Goal: Communication & Community: Answer question/provide support

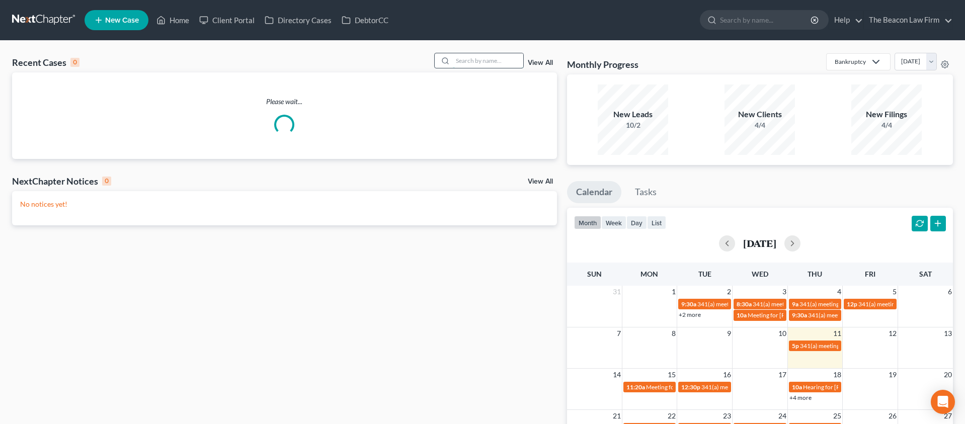
click at [468, 61] on input "search" at bounding box center [488, 60] width 70 height 15
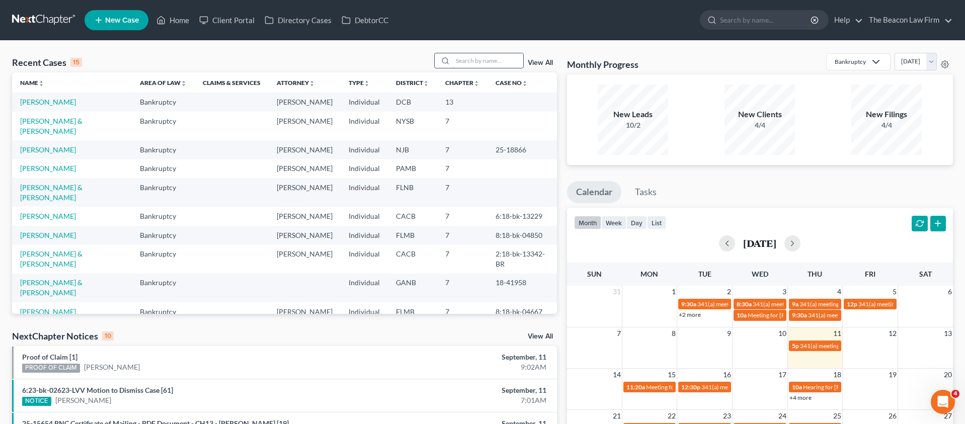
paste input "A63954189"
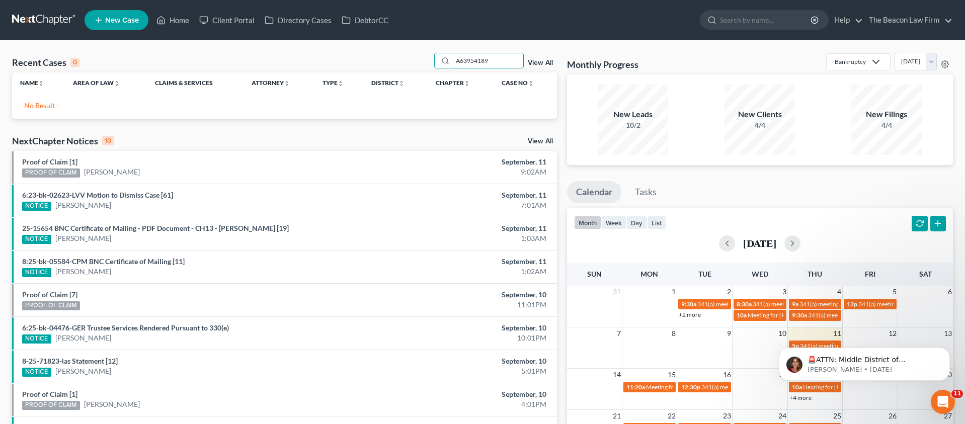
drag, startPoint x: 502, startPoint y: 62, endPoint x: 398, endPoint y: 59, distance: 104.1
click at [401, 60] on div "Recent Cases 0 A63954189 View All" at bounding box center [284, 63] width 545 height 20
paste input "[PERSON_NAME]"
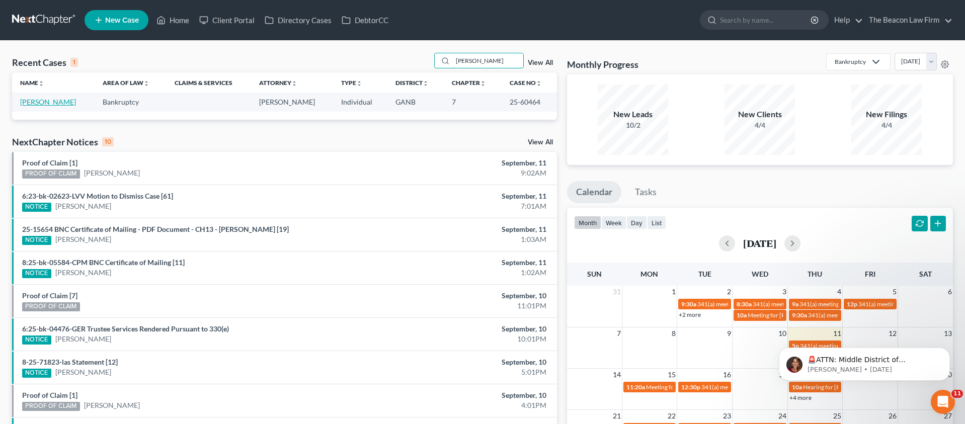
type input "[PERSON_NAME]"
click at [50, 100] on link "[PERSON_NAME]" at bounding box center [48, 102] width 56 height 9
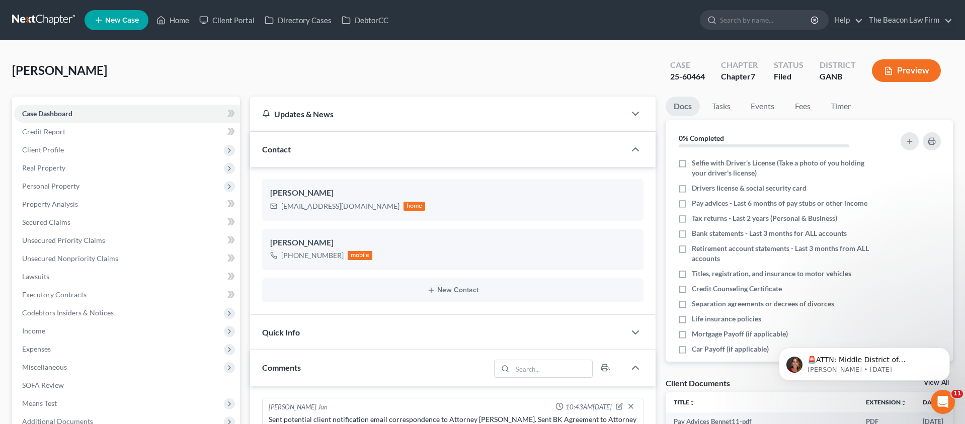
scroll to position [268, 0]
drag, startPoint x: 674, startPoint y: 74, endPoint x: 716, endPoint y: 74, distance: 42.2
click at [717, 74] on div "Case 25-60464 Chapter Chapter 7 Status Filed District GANB Preview" at bounding box center [807, 72] width 291 height 30
copy div "25-60464 Chapter"
click at [696, 86] on div "Case 25-60464 Chapter Chapter 7 Status Filed District GANB Preview" at bounding box center [805, 71] width 295 height 36
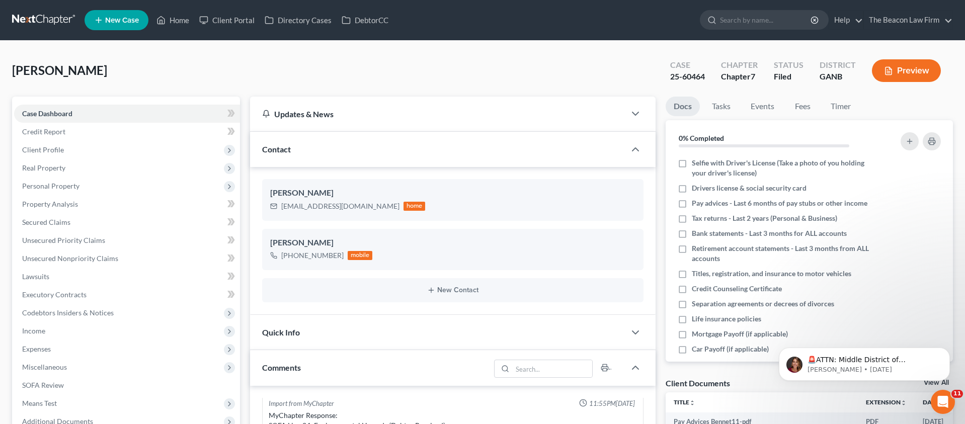
click at [679, 77] on div "25-60464" at bounding box center [687, 77] width 35 height 12
drag, startPoint x: 671, startPoint y: 73, endPoint x: 706, endPoint y: 75, distance: 34.7
click at [706, 75] on div "Case 25-60464" at bounding box center [687, 72] width 51 height 30
copy div "25-60464"
click at [238, 21] on link "Client Portal" at bounding box center [226, 20] width 65 height 18
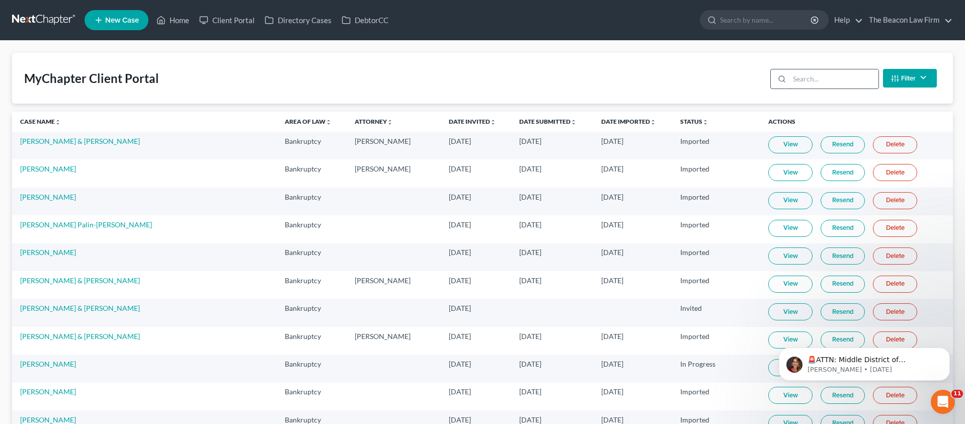
click at [806, 84] on input "search" at bounding box center [833, 78] width 89 height 19
paste input "[PERSON_NAME]"
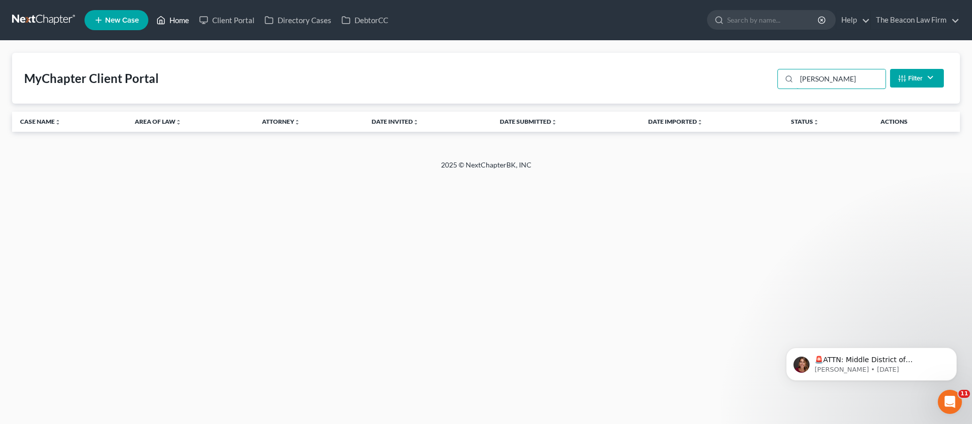
type input "[PERSON_NAME]"
click at [177, 23] on link "Home" at bounding box center [172, 20] width 43 height 18
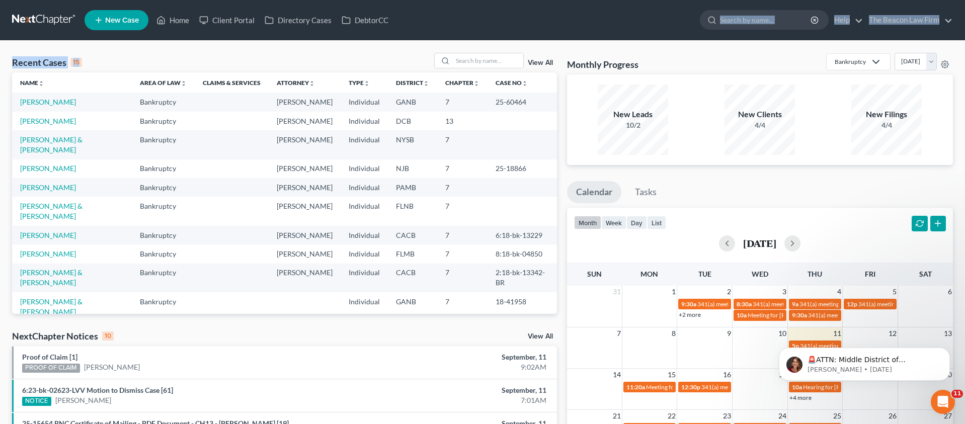
drag, startPoint x: 455, startPoint y: 40, endPoint x: 465, endPoint y: 51, distance: 14.2
click at [457, 43] on div "Home New Case Client Portal Directory Cases DebtorCC The Beacon Law Firm [PERSO…" at bounding box center [482, 362] width 965 height 724
click at [473, 59] on input "search" at bounding box center [488, 60] width 70 height 15
paste input "[PERSON_NAME]"
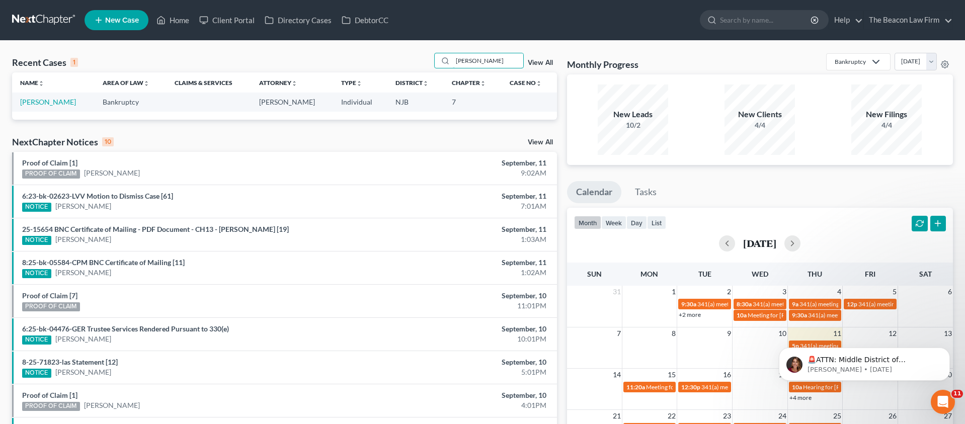
type input "[PERSON_NAME]"
click at [51, 107] on td "[PERSON_NAME]" at bounding box center [53, 102] width 82 height 19
click at [51, 101] on link "[PERSON_NAME]" at bounding box center [48, 102] width 56 height 9
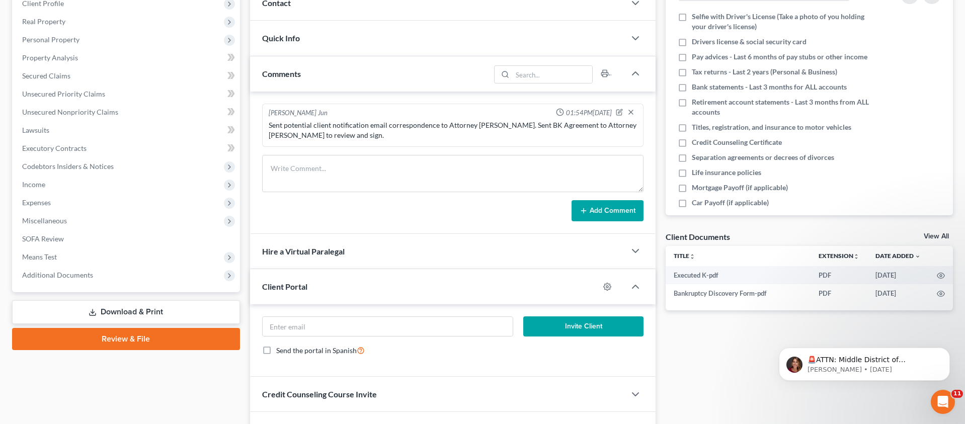
scroll to position [151, 0]
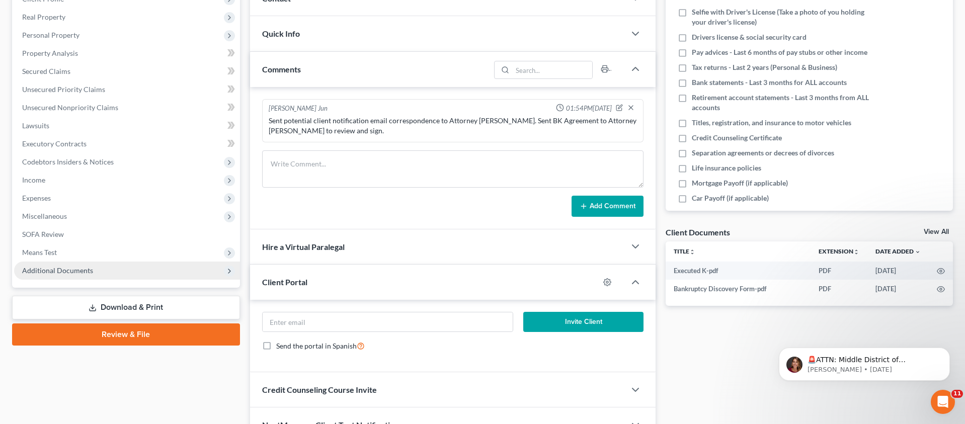
click at [75, 269] on span "Additional Documents" at bounding box center [57, 270] width 71 height 9
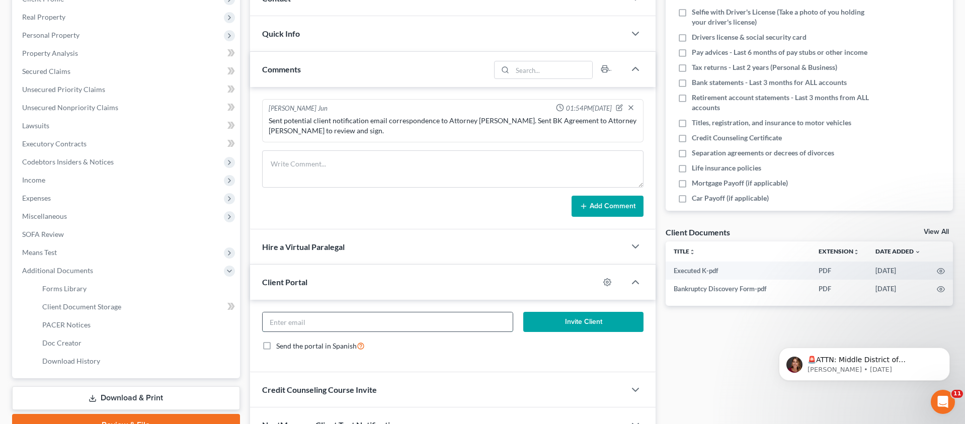
click at [292, 319] on input "email" at bounding box center [388, 321] width 250 height 19
click at [609, 279] on icon "button" at bounding box center [607, 282] width 8 height 8
select select "0"
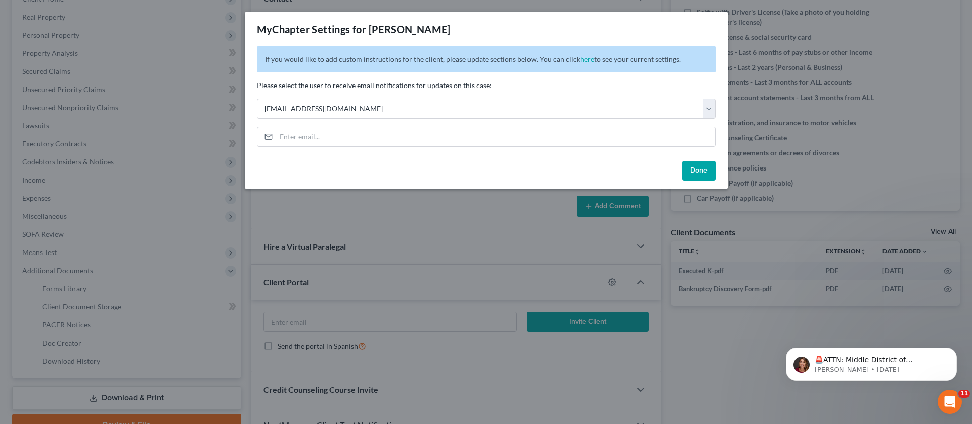
click at [704, 166] on button "Done" at bounding box center [698, 171] width 33 height 20
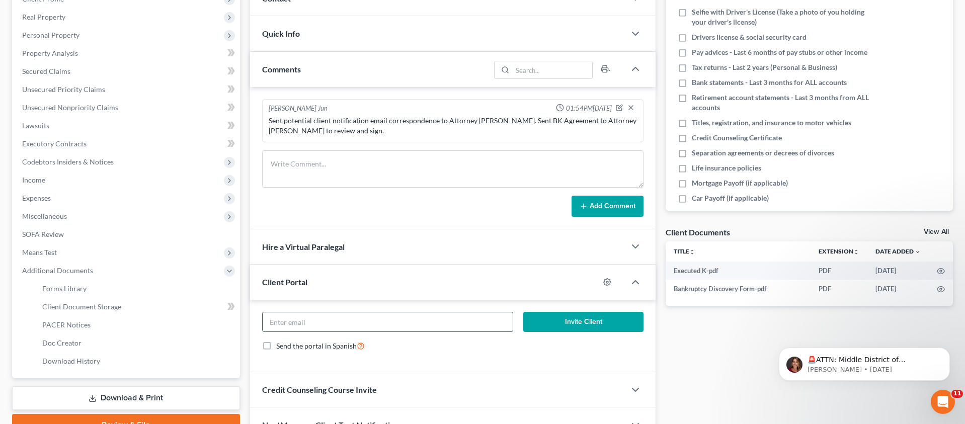
drag, startPoint x: 360, startPoint y: 327, endPoint x: 346, endPoint y: 324, distance: 13.5
click at [357, 327] on input "email" at bounding box center [388, 321] width 250 height 19
paste input "[EMAIL_ADDRESS][DOMAIN_NAME]"
type input "[EMAIL_ADDRESS][DOMAIN_NAME]"
click at [610, 281] on icon "button" at bounding box center [607, 282] width 8 height 8
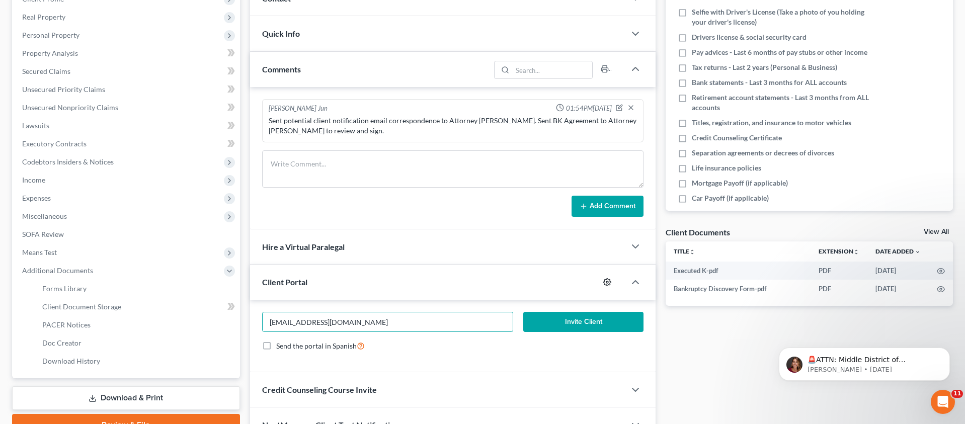
select select "0"
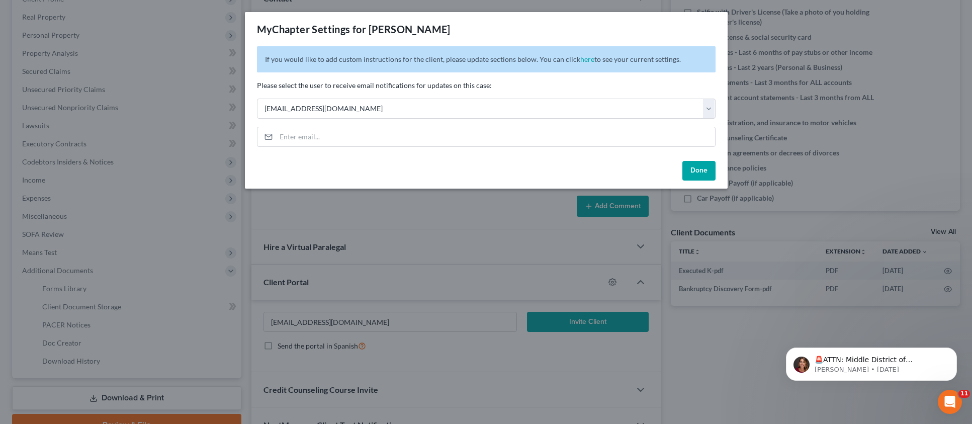
drag, startPoint x: 697, startPoint y: 182, endPoint x: 699, endPoint y: 173, distance: 8.3
click at [697, 182] on div "Done" at bounding box center [486, 173] width 483 height 32
click at [699, 173] on button "Done" at bounding box center [698, 171] width 33 height 20
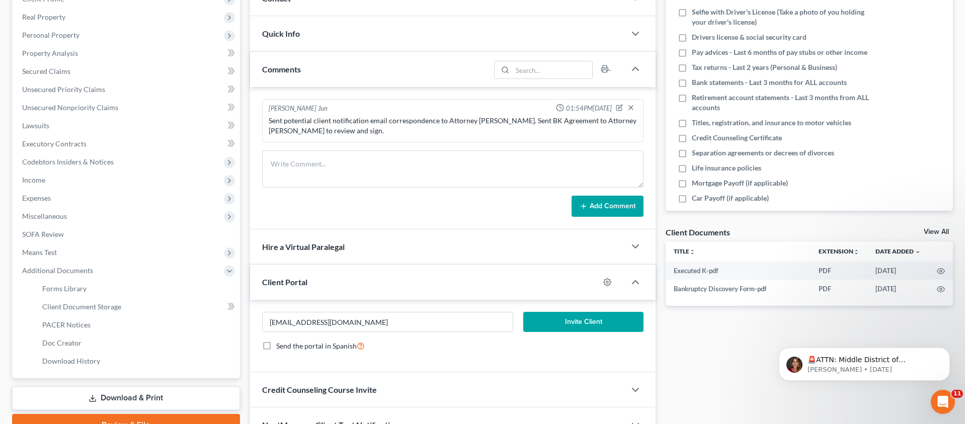
click at [573, 321] on button "Invite Client" at bounding box center [583, 322] width 121 height 20
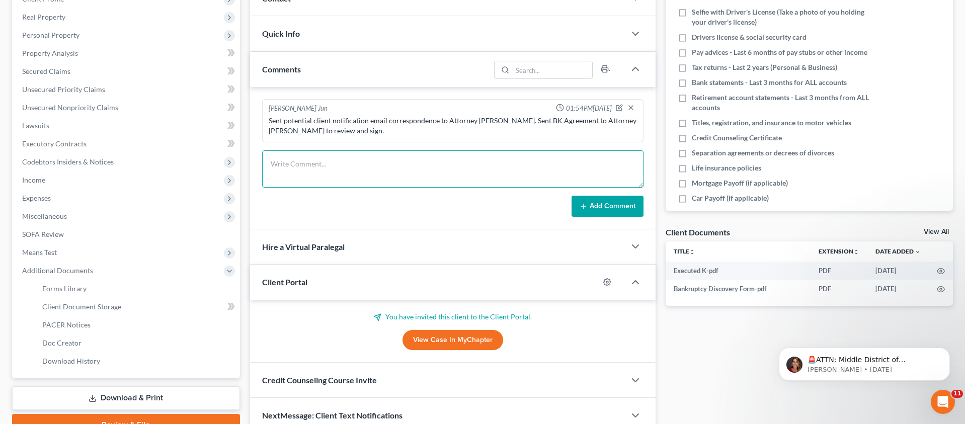
click at [324, 169] on textarea at bounding box center [453, 168] width 382 height 37
click at [501, 179] on textarea at bounding box center [453, 168] width 382 height 37
paste textarea "Client is paid in full. Sent client and Attorney [PERSON_NAME] petition prepara…"
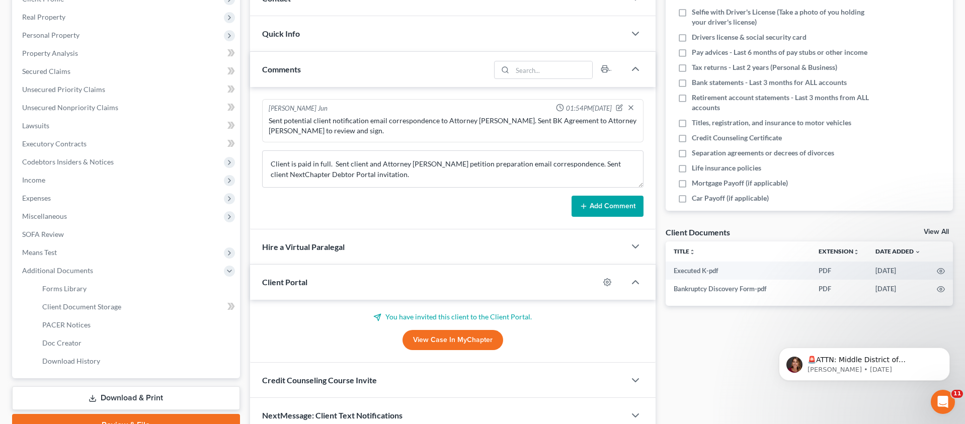
click at [503, 132] on div "Sent potential client notification email correspondence to Attorney [PERSON_NAM…" at bounding box center [453, 126] width 369 height 20
drag, startPoint x: 474, startPoint y: 119, endPoint x: 496, endPoint y: 118, distance: 22.2
click at [496, 118] on div "Sent potential client notification email correspondence to Attorney [PERSON_NAM…" at bounding box center [453, 126] width 369 height 20
copy div "[PERSON_NAME]"
click at [420, 165] on textarea "Client is paid in full. Sent client and Attorney [PERSON_NAME] petition prepara…" at bounding box center [453, 168] width 382 height 37
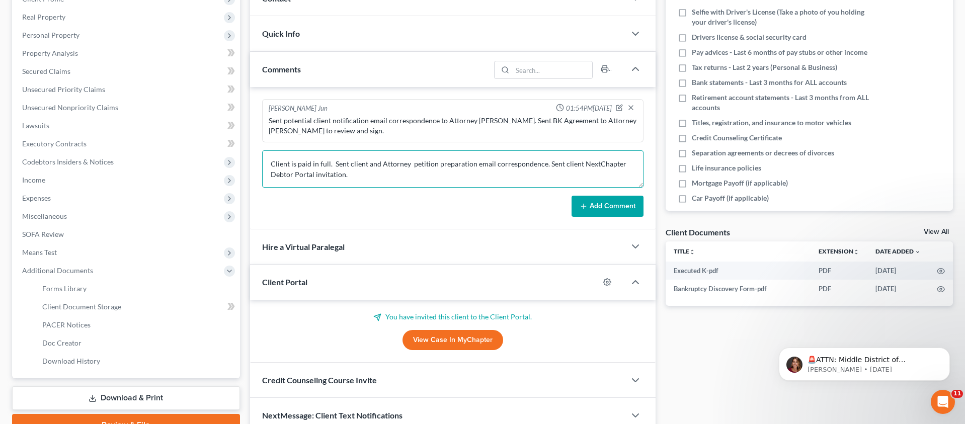
paste textarea "[PERSON_NAME]"
type textarea "Client is paid in full. Sent client and Attorney [PERSON_NAME] petition prepara…"
click at [615, 208] on button "Add Comment" at bounding box center [607, 206] width 72 height 21
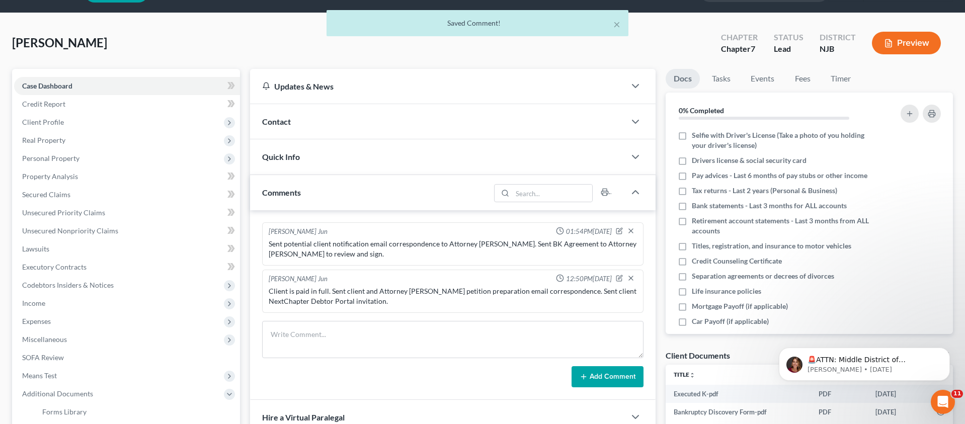
scroll to position [0, 0]
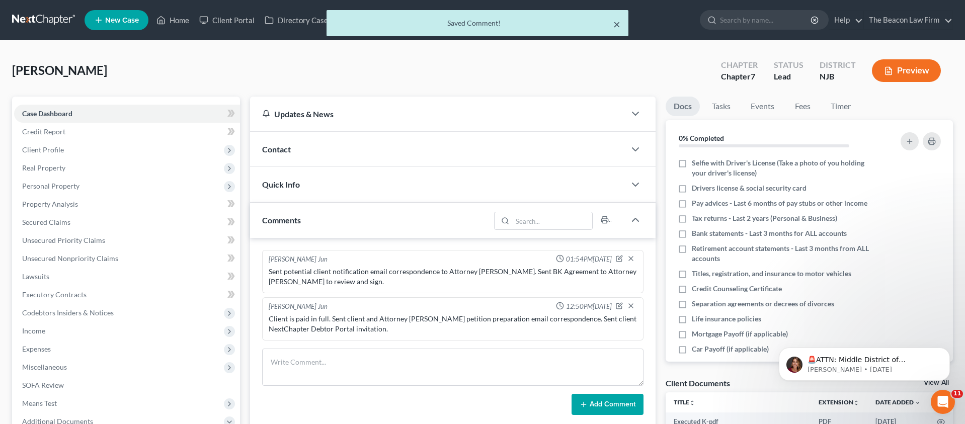
drag, startPoint x: 621, startPoint y: 23, endPoint x: 615, endPoint y: 25, distance: 6.7
click at [621, 24] on div "× Saved Comment!" at bounding box center [477, 23] width 302 height 26
click at [614, 25] on button "×" at bounding box center [616, 24] width 7 height 12
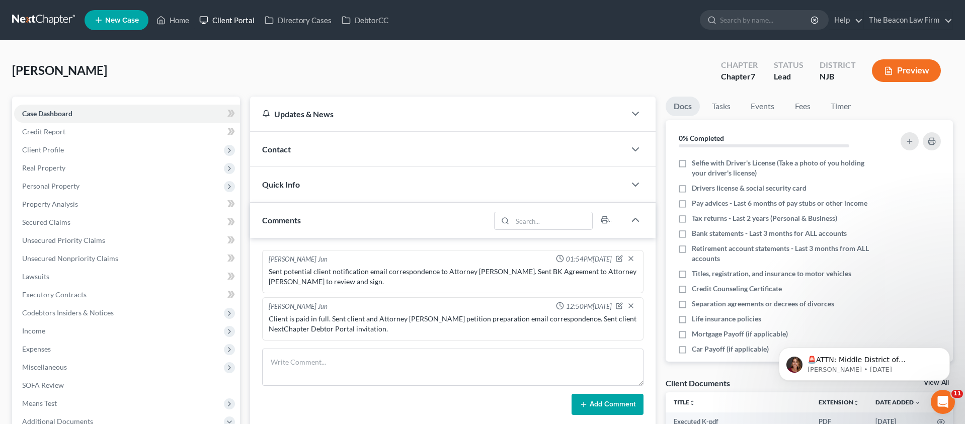
click at [225, 22] on link "Client Portal" at bounding box center [226, 20] width 65 height 18
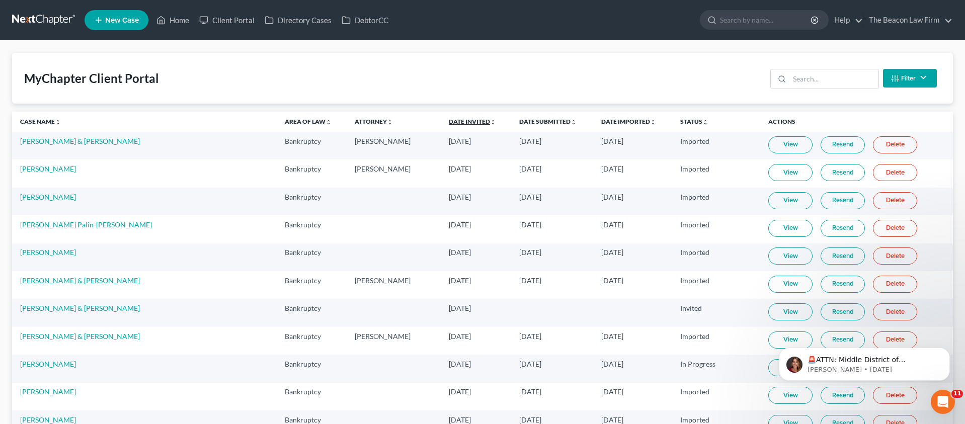
click at [449, 124] on link "Date Invited unfold_more expand_more expand_less" at bounding box center [472, 122] width 47 height 8
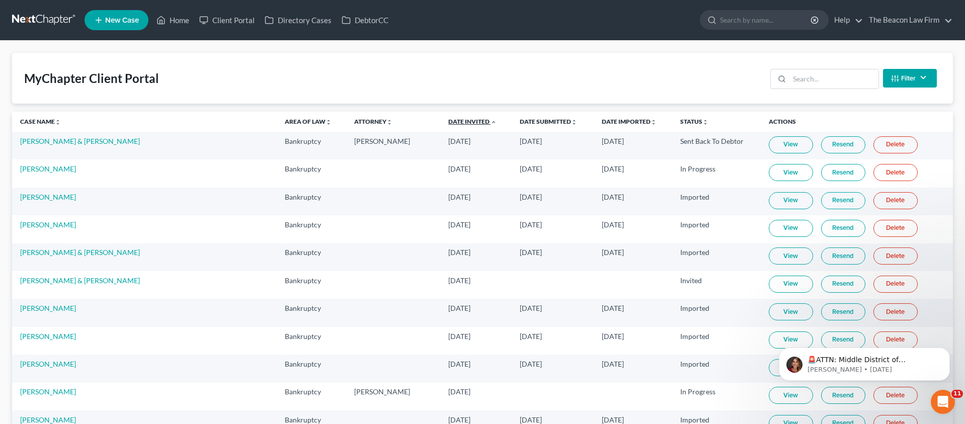
click at [448, 123] on link "Date Invited unfold_more expand_more expand_less" at bounding box center [472, 122] width 48 height 8
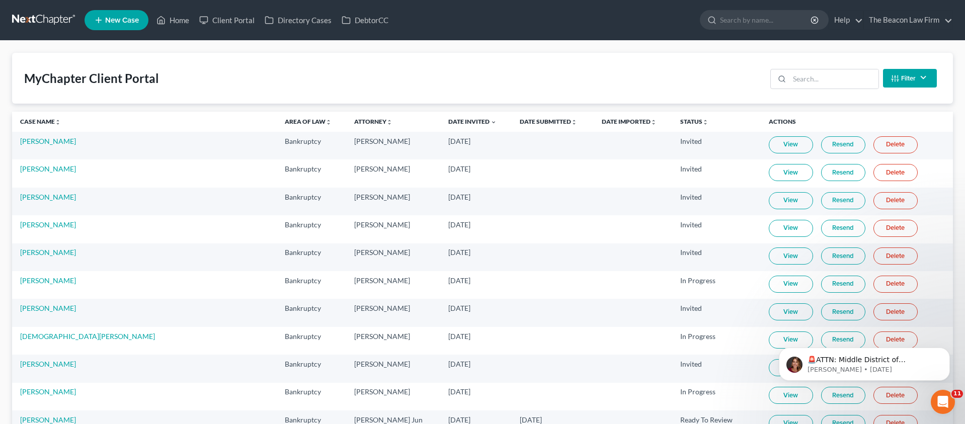
click at [823, 144] on link "Resend" at bounding box center [843, 144] width 44 height 17
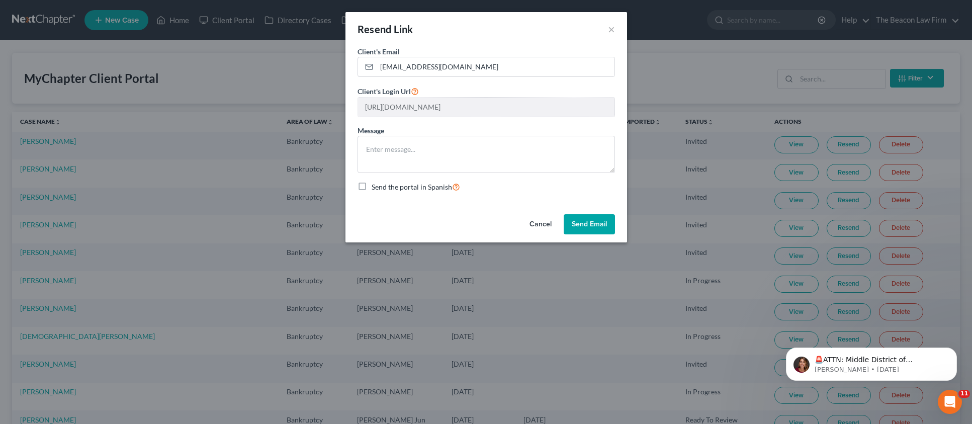
click at [584, 221] on button "Send Email" at bounding box center [589, 224] width 51 height 20
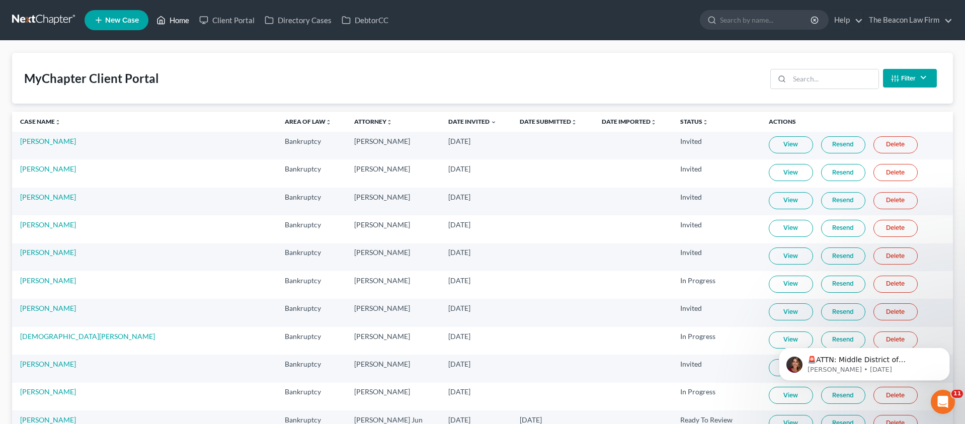
click at [187, 27] on link "Home" at bounding box center [172, 20] width 43 height 18
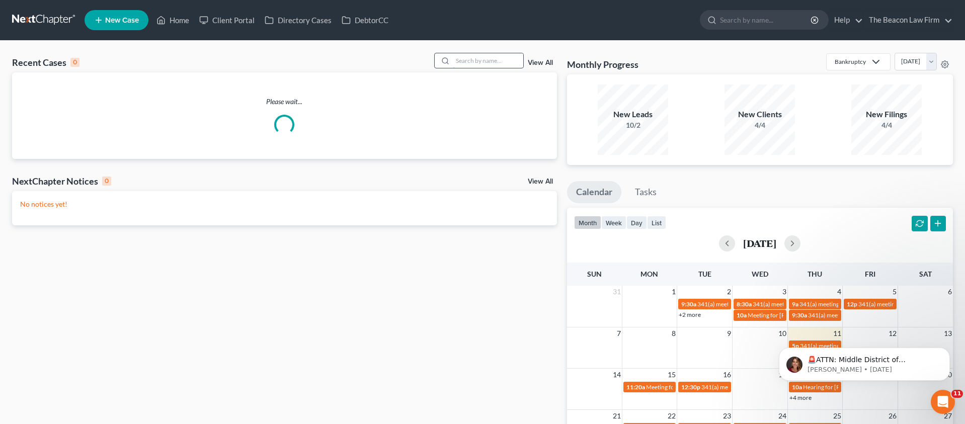
click at [459, 57] on input "search" at bounding box center [488, 60] width 70 height 15
paste input "[PERSON_NAME]"
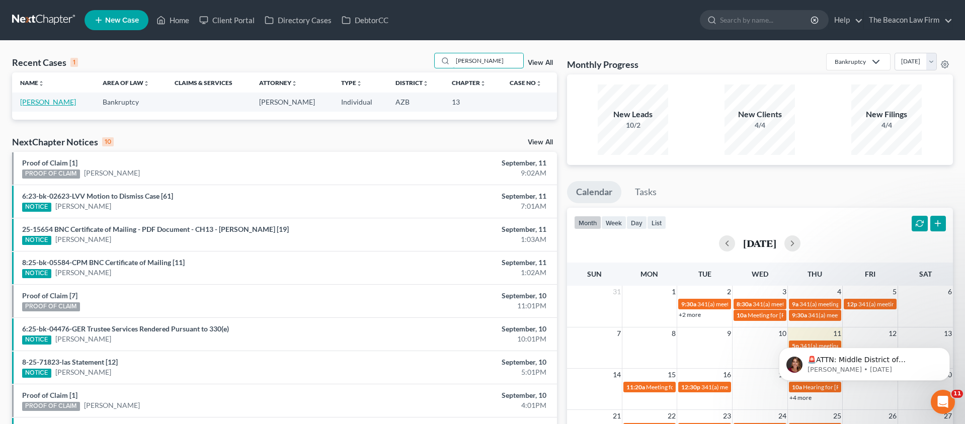
type input "[PERSON_NAME]"
click at [54, 103] on link "[PERSON_NAME]" at bounding box center [48, 102] width 56 height 9
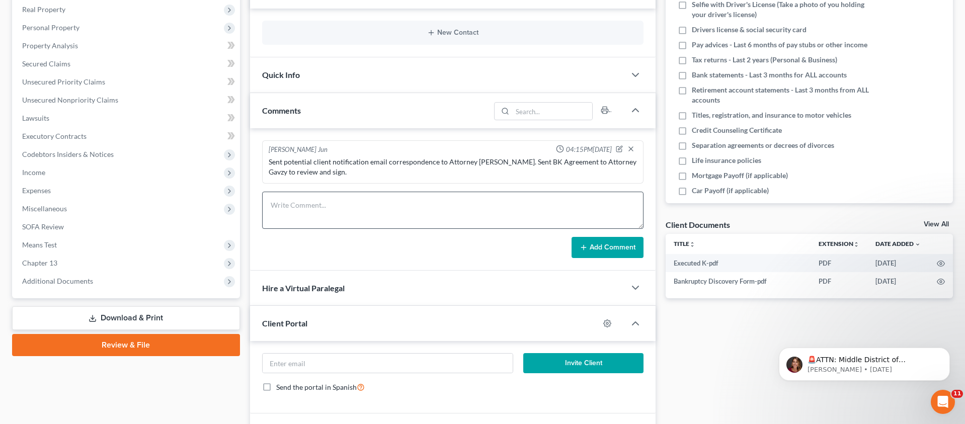
scroll to position [161, 0]
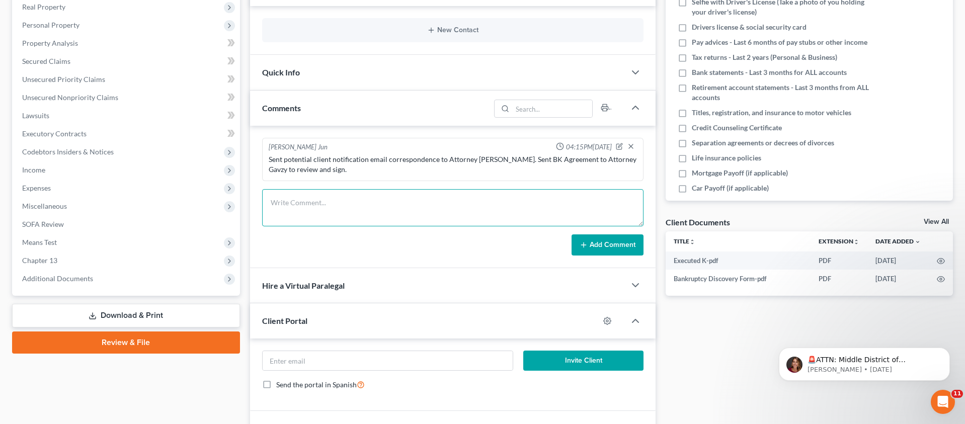
click at [371, 207] on textarea at bounding box center [453, 207] width 382 height 37
click at [606, 320] on circle "button" at bounding box center [607, 321] width 2 height 2
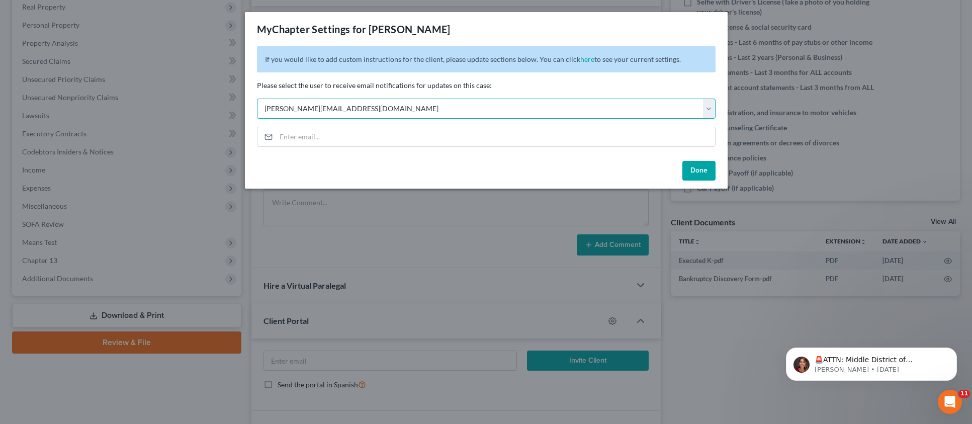
select select "2"
click at [708, 169] on button "Done" at bounding box center [698, 171] width 33 height 20
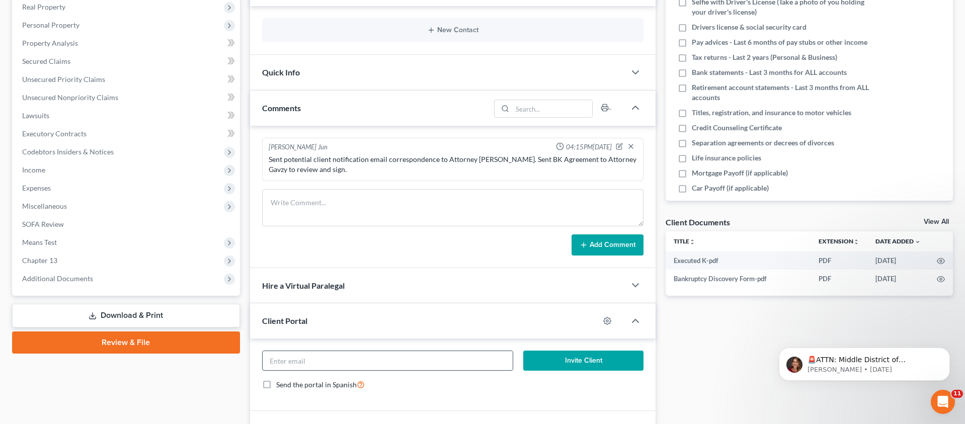
click at [310, 362] on input "email" at bounding box center [388, 360] width 250 height 19
click at [279, 209] on textarea at bounding box center [453, 207] width 382 height 37
paste textarea "Client is paid in full. Sent client and Attorney [PERSON_NAME] petition prepara…"
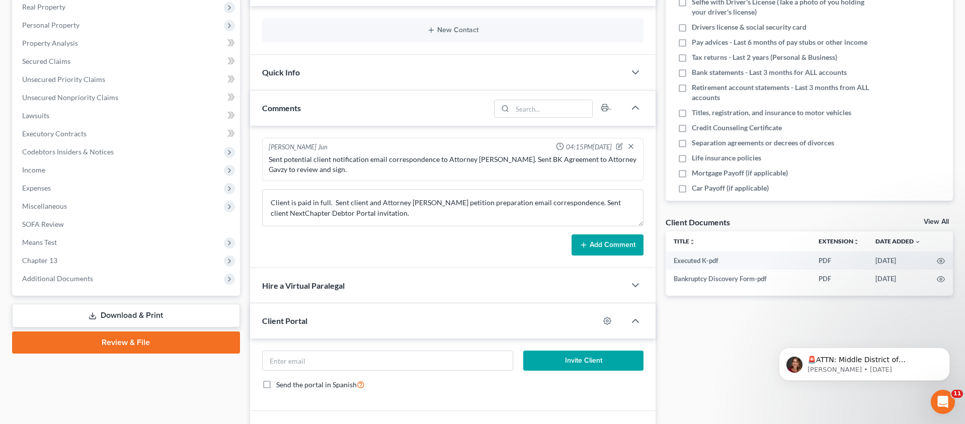
click at [466, 165] on div "Sent potential client notification email correspondence to Attorney [PERSON_NAM…" at bounding box center [453, 164] width 369 height 20
drag, startPoint x: 473, startPoint y: 158, endPoint x: 493, endPoint y: 157, distance: 20.1
click at [493, 157] on div "Sent potential client notification email correspondence to Attorney [PERSON_NAM…" at bounding box center [453, 164] width 369 height 20
copy div "Gavzy"
click at [419, 202] on textarea "Client is paid in full. Sent client and Attorney [PERSON_NAME] petition prepara…" at bounding box center [453, 207] width 382 height 37
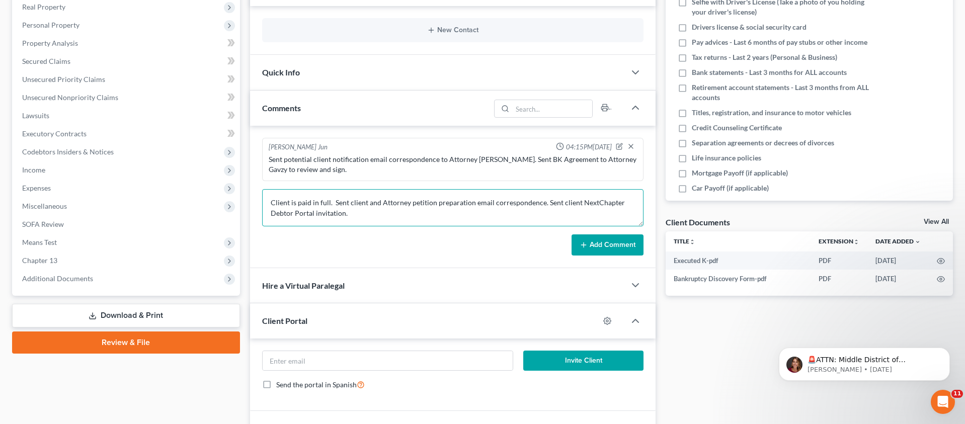
paste textarea "Gavzy"
type textarea "Client is paid in full. Sent client and Attorney [PERSON_NAME] petition prepara…"
click at [644, 244] on div "[PERSON_NAME] Jun 04:15PM[DATE] Sent potential client notification email corres…" at bounding box center [453, 197] width 406 height 142
click at [626, 248] on button "Add Comment" at bounding box center [607, 244] width 72 height 21
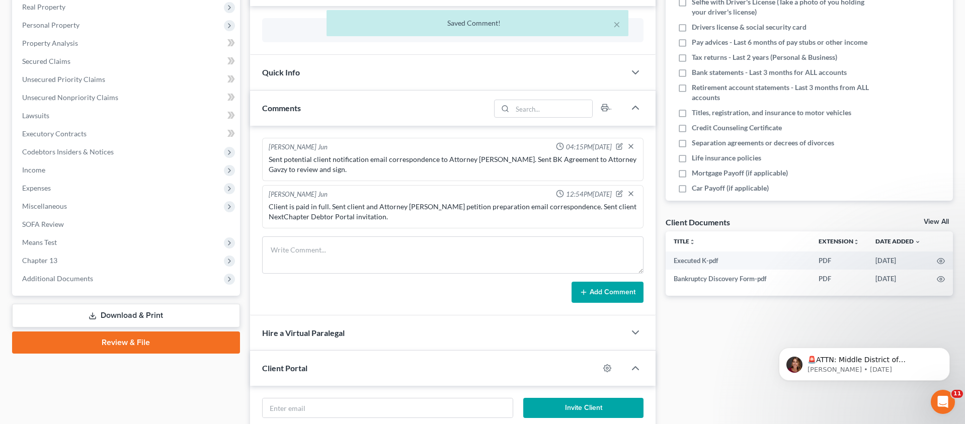
scroll to position [167, 0]
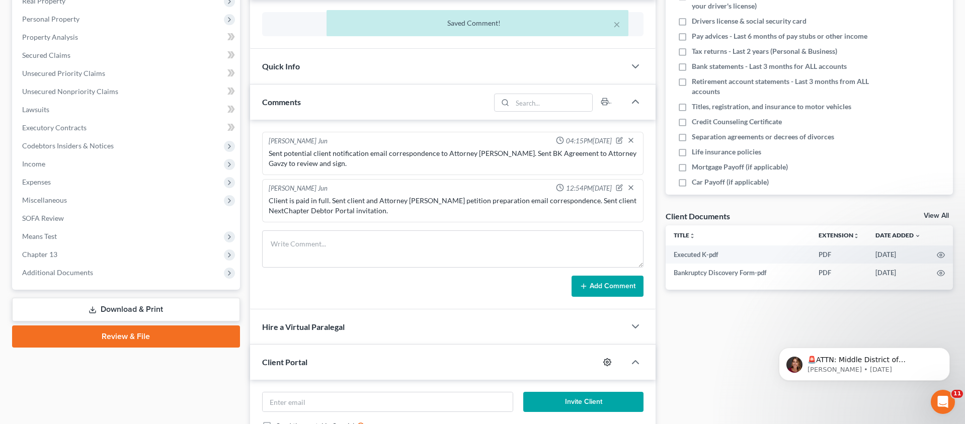
click at [608, 358] on icon "button" at bounding box center [607, 362] width 8 height 8
select select "2"
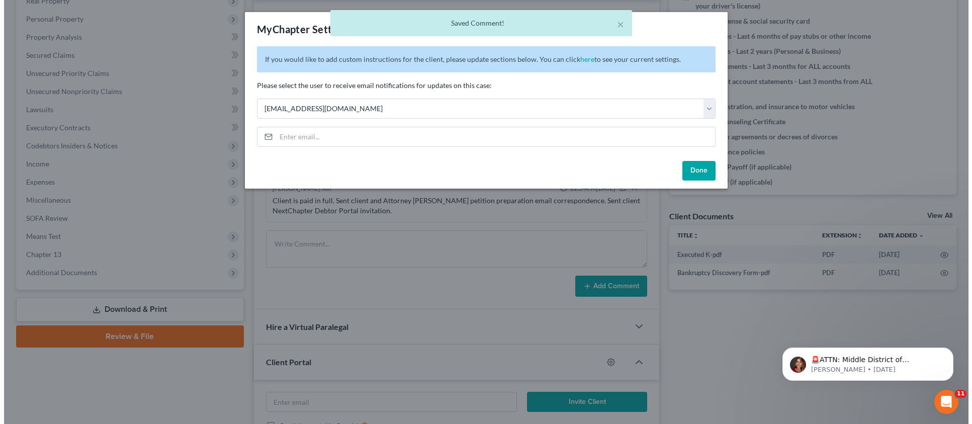
scroll to position [302, 0]
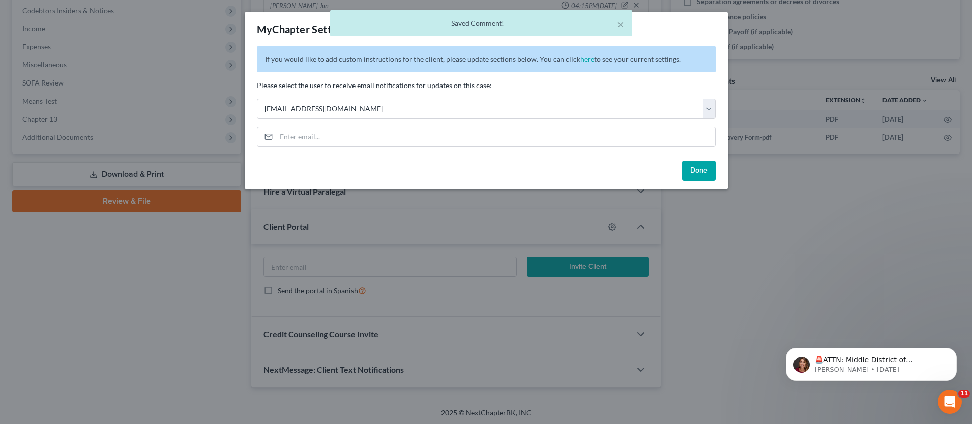
click at [709, 168] on button "Done" at bounding box center [698, 171] width 33 height 20
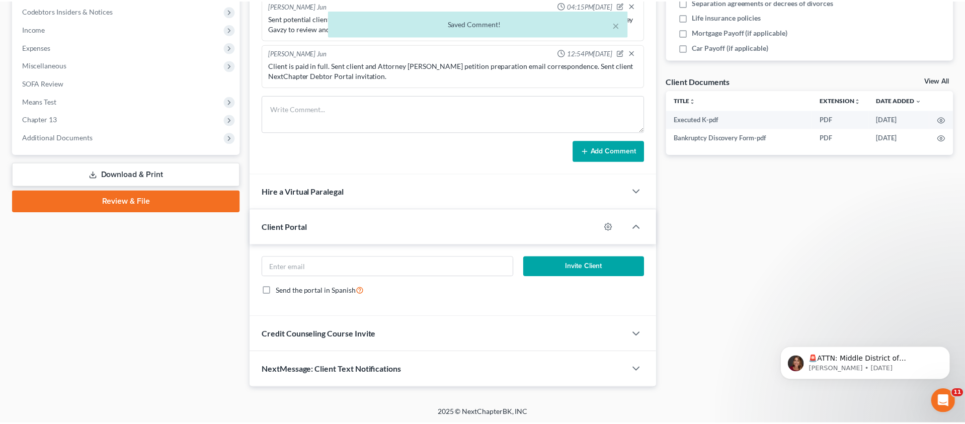
scroll to position [162, 0]
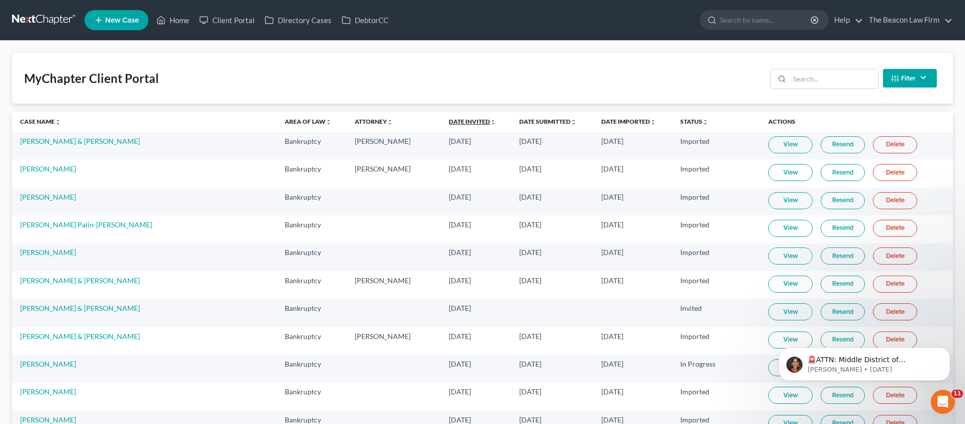
click at [449, 122] on link "Date Invited unfold_more expand_more expand_less" at bounding box center [472, 122] width 47 height 8
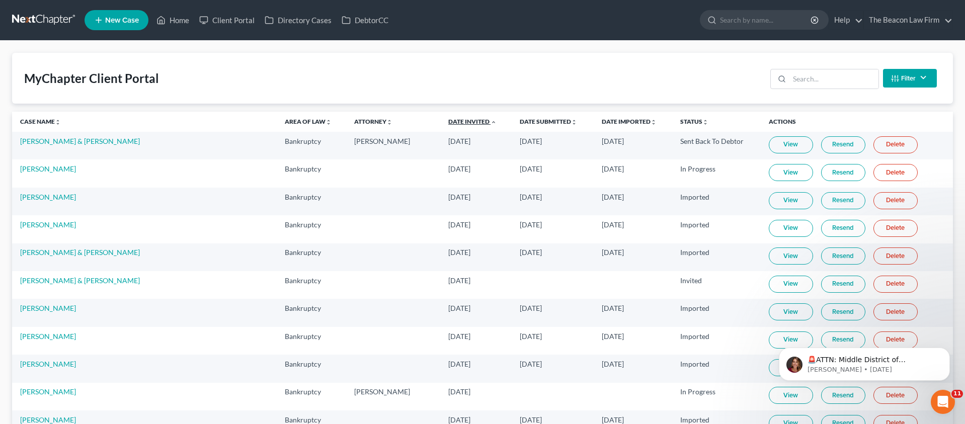
click at [448, 122] on link "Date Invited unfold_more expand_more expand_less" at bounding box center [472, 122] width 48 height 8
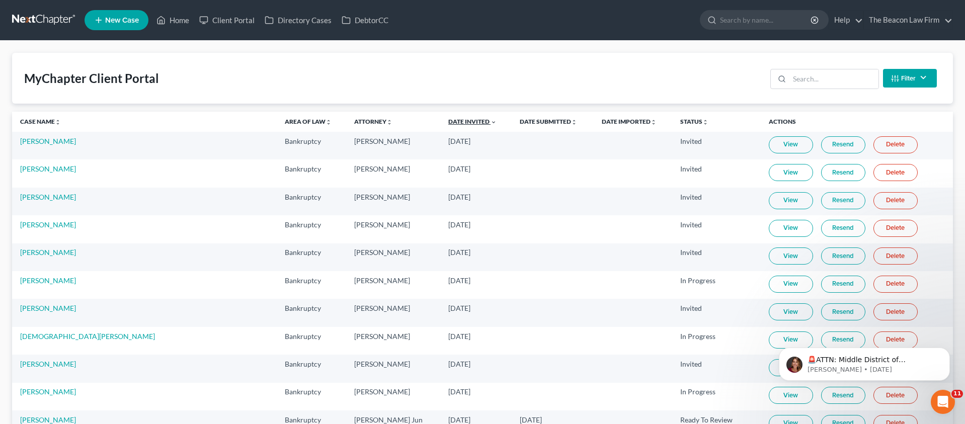
click at [448, 122] on link "Date Invited unfold_more expand_more expand_less" at bounding box center [472, 122] width 48 height 8
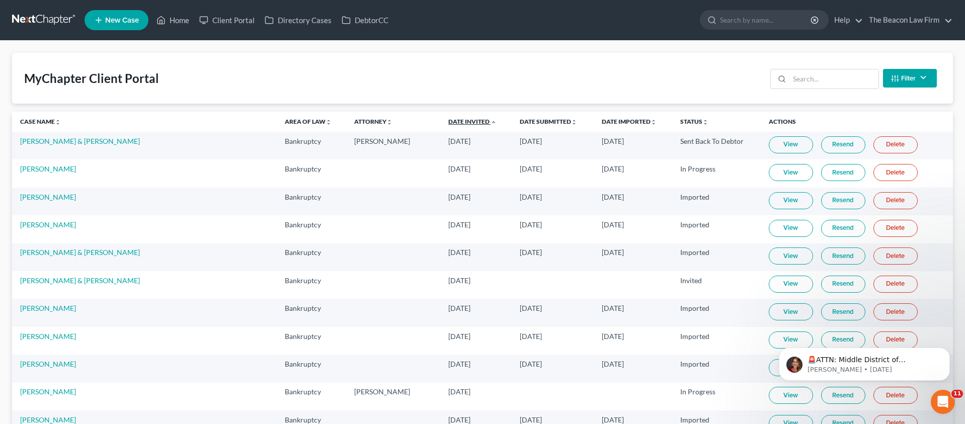
click at [448, 122] on link "Date Invited unfold_more expand_more expand_less" at bounding box center [472, 122] width 48 height 8
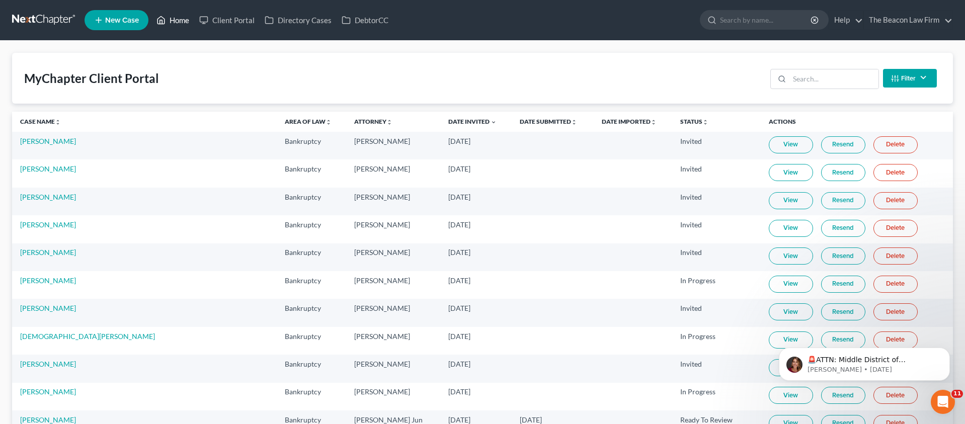
click at [187, 23] on link "Home" at bounding box center [172, 20] width 43 height 18
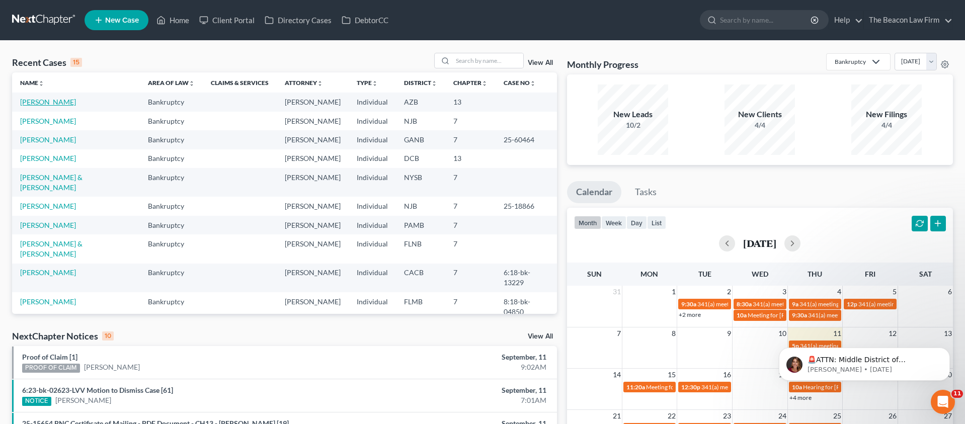
click at [68, 103] on link "[PERSON_NAME]" at bounding box center [48, 102] width 56 height 9
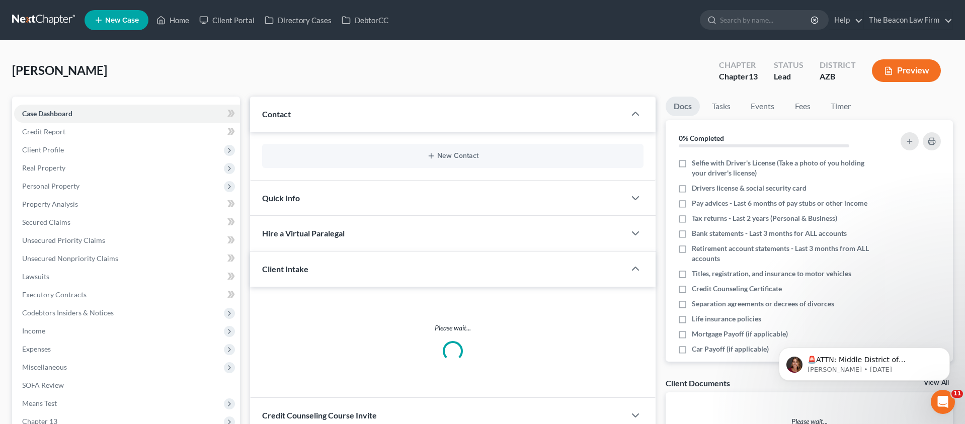
scroll to position [73, 0]
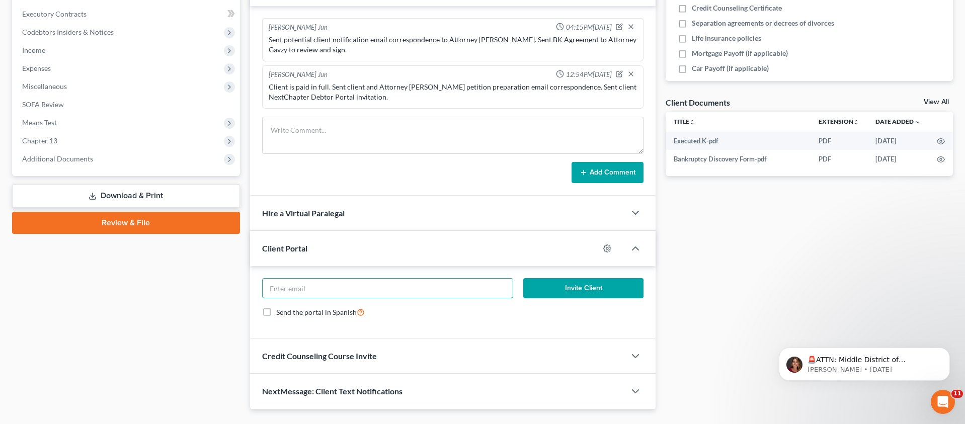
paste input "[EMAIL_ADDRESS][DOMAIN_NAME]"
type input "[EMAIL_ADDRESS][DOMAIN_NAME]"
click at [604, 244] on icon "button" at bounding box center [607, 248] width 8 height 8
select select "2"
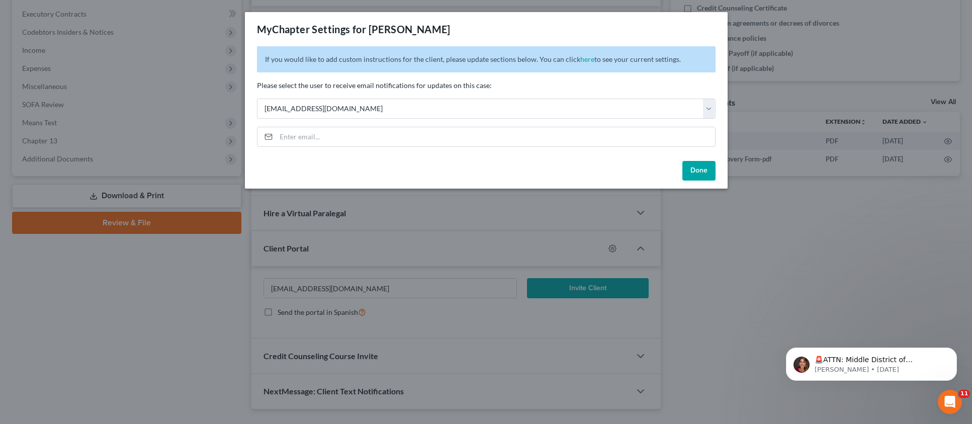
click at [702, 172] on button "Done" at bounding box center [698, 171] width 33 height 20
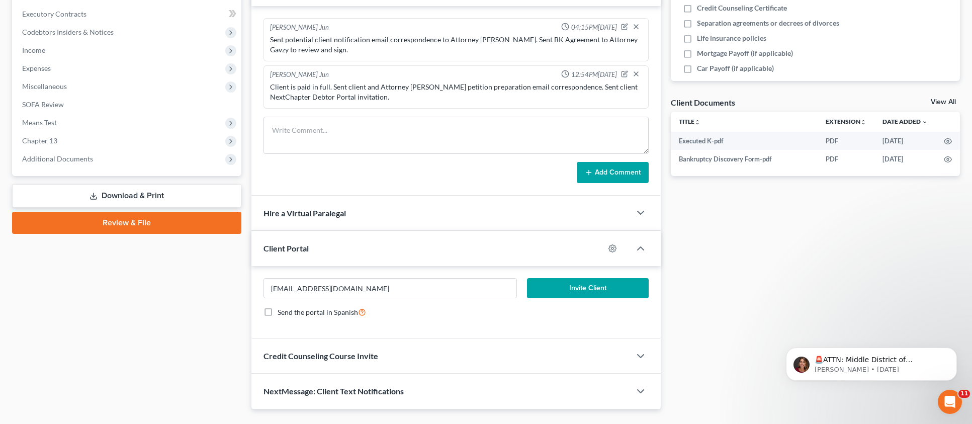
click at [582, 287] on button "Invite Client" at bounding box center [588, 288] width 122 height 20
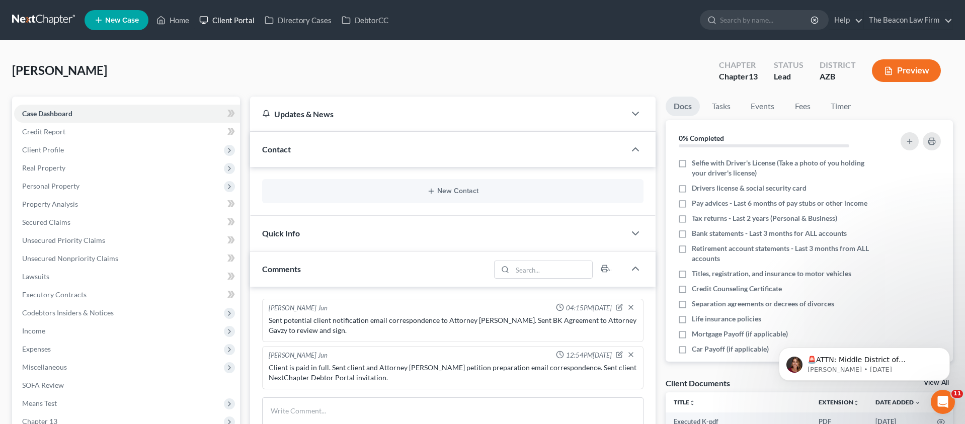
click at [239, 23] on link "Client Portal" at bounding box center [226, 20] width 65 height 18
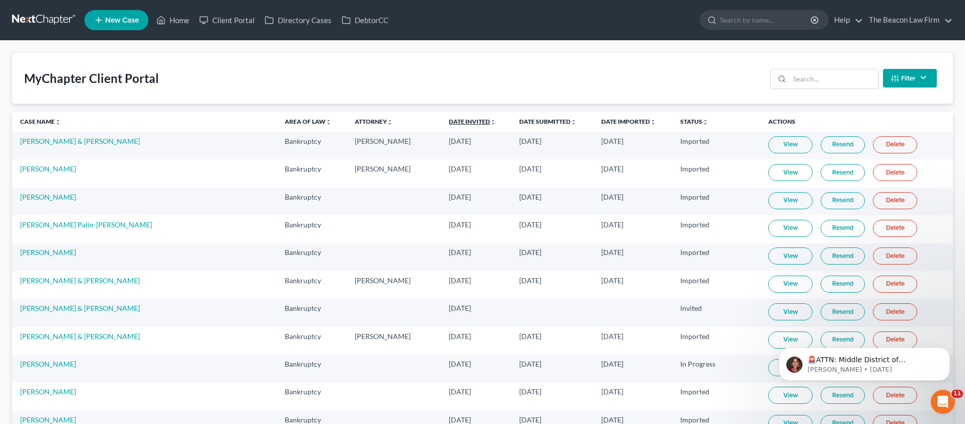
click at [449, 122] on link "Date Invited unfold_more expand_more expand_less" at bounding box center [472, 122] width 47 height 8
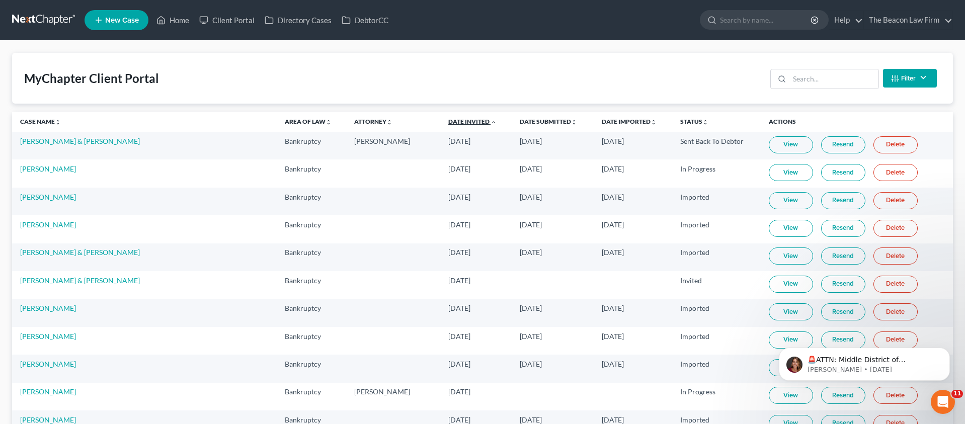
click at [448, 122] on link "Date Invited unfold_more expand_more expand_less" at bounding box center [472, 122] width 48 height 8
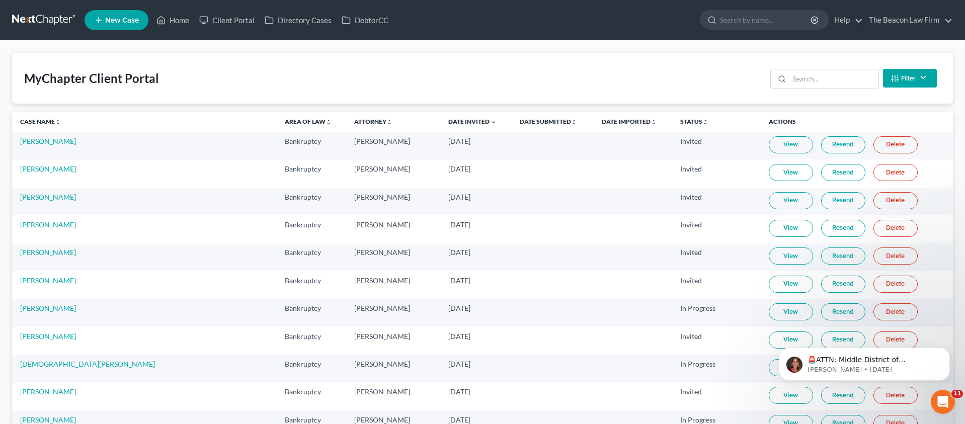
click at [821, 146] on link "Resend" at bounding box center [843, 144] width 44 height 17
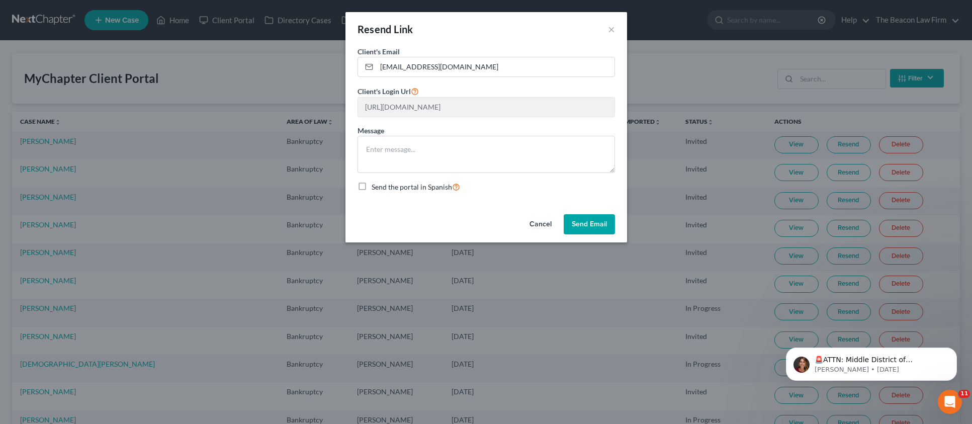
click at [586, 214] on div "Cancel Send Email" at bounding box center [486, 226] width 282 height 32
click at [582, 221] on button "Send Email" at bounding box center [589, 224] width 51 height 20
